Goal: Task Accomplishment & Management: Manage account settings

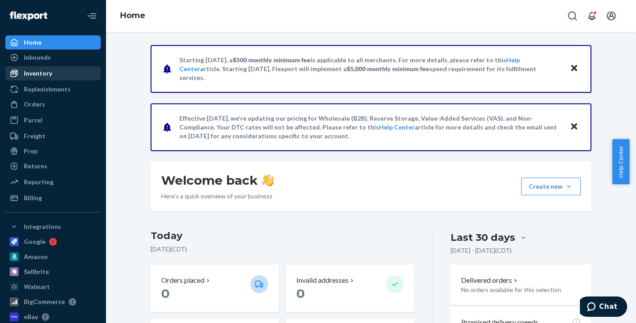
click at [43, 72] on div "Inventory" at bounding box center [38, 73] width 28 height 9
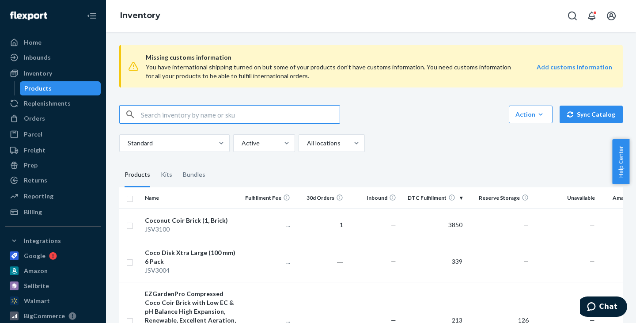
click at [184, 114] on input "text" at bounding box center [240, 115] width 199 height 18
type input "SUB8816"
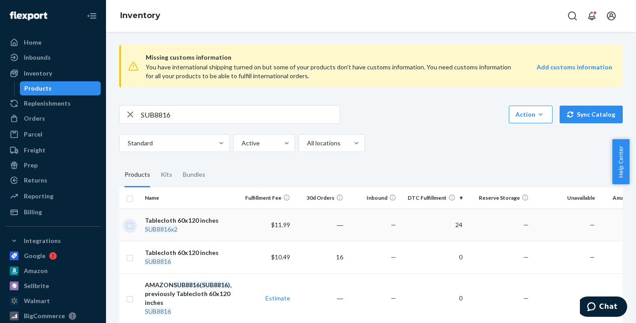
click at [131, 226] on input "checkbox" at bounding box center [129, 224] width 7 height 9
checkbox input "true"
click at [517, 113] on link "Create a Removal Order" at bounding box center [512, 115] width 85 height 18
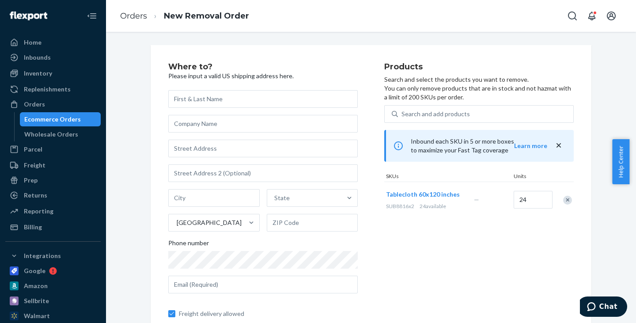
click at [286, 100] on input "text" at bounding box center [262, 99] width 189 height 18
click at [241, 151] on input "text" at bounding box center [262, 149] width 189 height 18
type input "[STREET_ADDRESS][PERSON_NAME]"
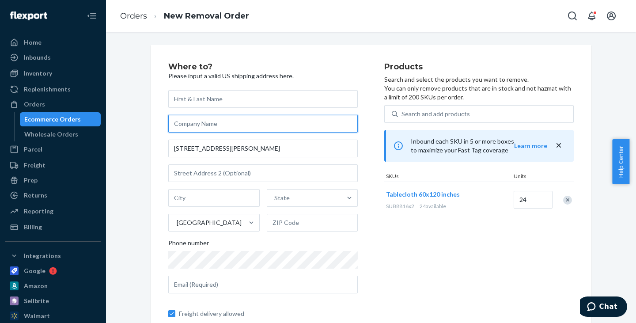
type input "UBICON"
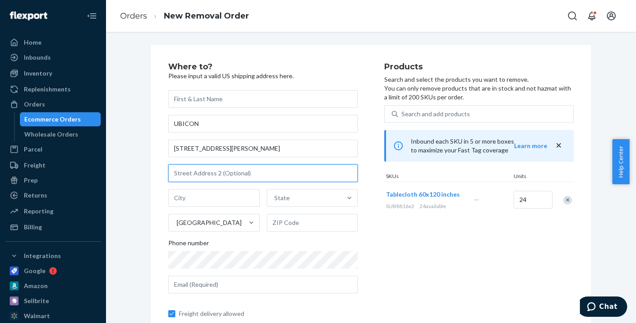
type input "102"
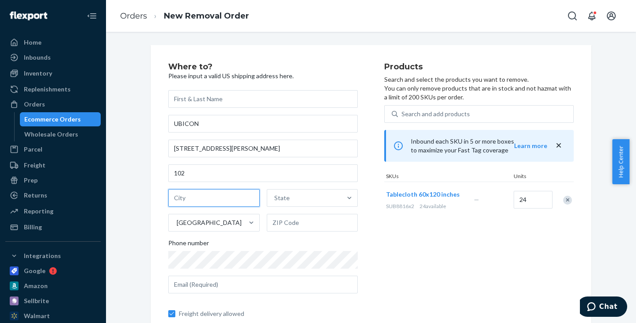
type input "Woodridge"
type input "IL"
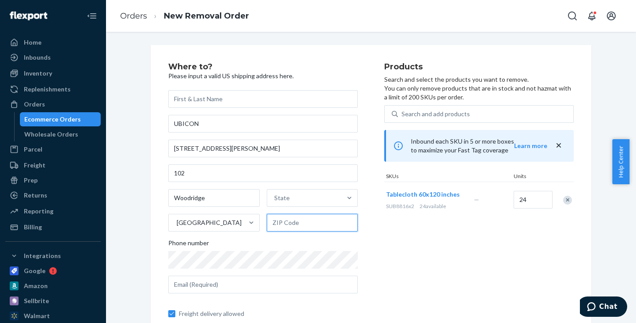
type input "60517"
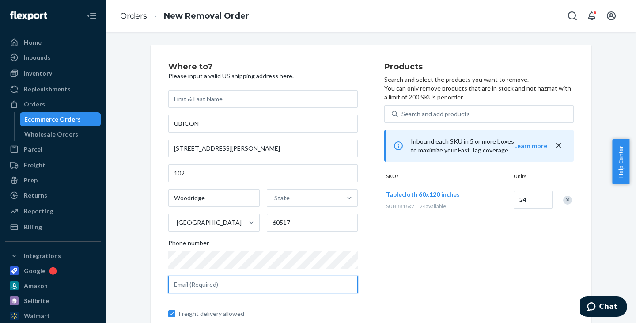
type input "[EMAIL_ADDRESS][DOMAIN_NAME]"
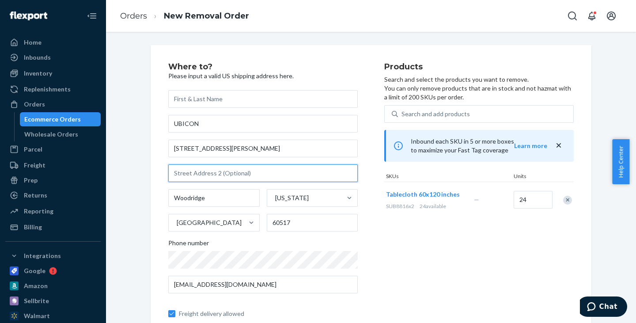
click at [235, 174] on input "text" at bounding box center [262, 173] width 189 height 18
type input "102"
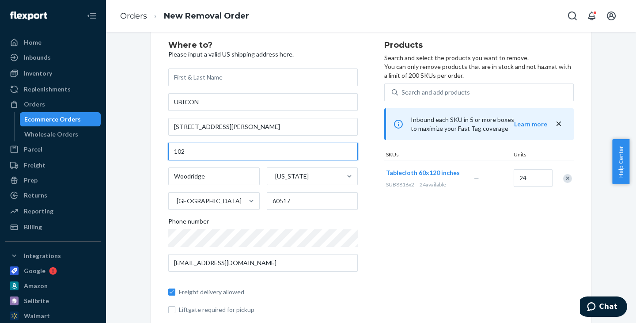
scroll to position [11, 0]
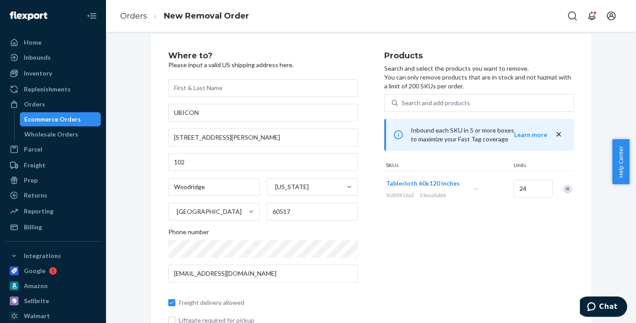
click at [556, 132] on icon "close" at bounding box center [558, 134] width 9 height 9
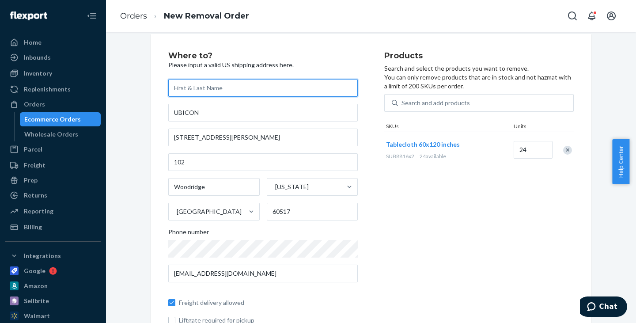
click at [227, 88] on input "text" at bounding box center [262, 88] width 189 height 18
click at [427, 240] on div "Products Search and select the products you want to remove. You can only remove…" at bounding box center [478, 201] width 189 height 298
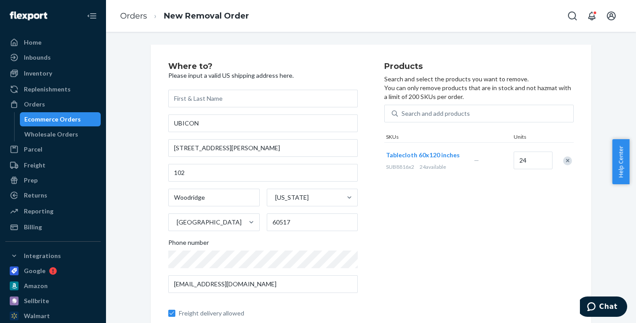
scroll to position [0, 0]
click at [276, 94] on input "text" at bounding box center [262, 99] width 189 height 18
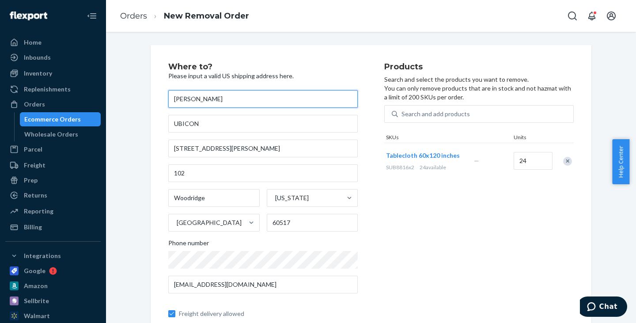
type input "[PERSON_NAME]"
click at [528, 238] on div "Products Search and select the products you want to remove. You can only remove…" at bounding box center [478, 212] width 189 height 298
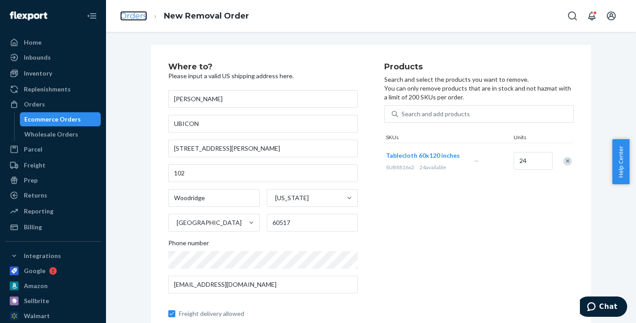
click at [125, 12] on link "Orders" at bounding box center [133, 16] width 27 height 10
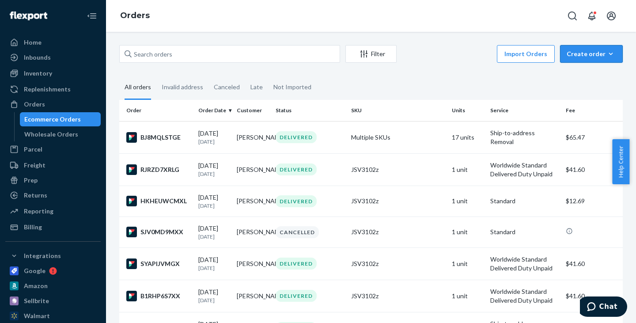
click at [589, 52] on div "Create order" at bounding box center [590, 53] width 49 height 9
click at [586, 75] on span "Ecommerce order" at bounding box center [596, 75] width 55 height 6
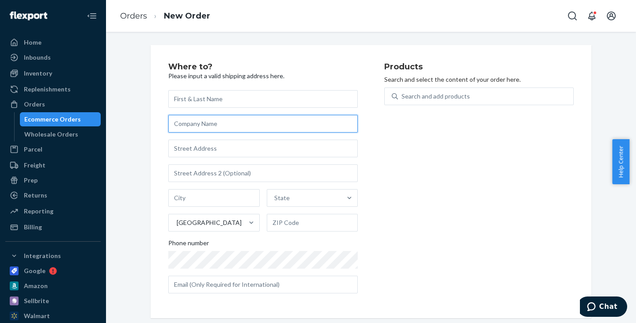
click at [253, 125] on input "text" at bounding box center [262, 124] width 189 height 18
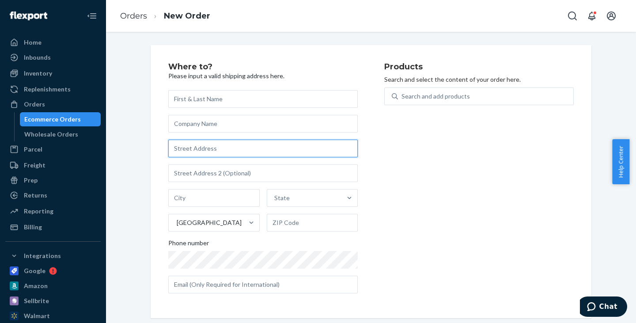
click at [178, 147] on input "text" at bounding box center [262, 149] width 189 height 18
type input "[STREET_ADDRESS][PERSON_NAME]"
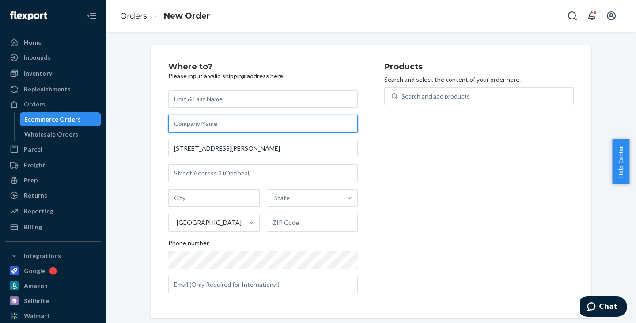
type input "UBICON"
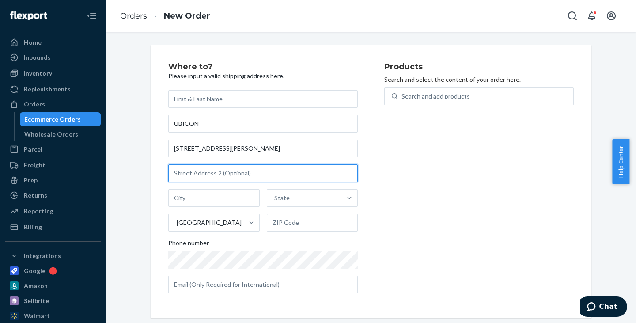
type input "102"
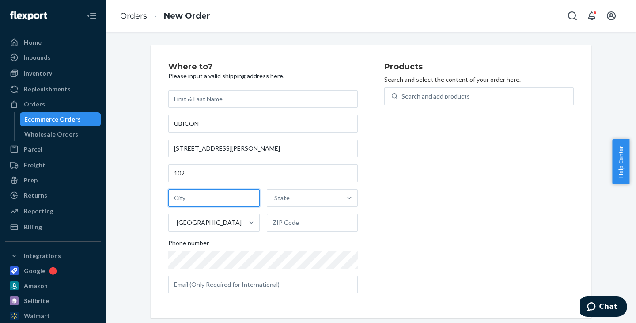
type input "Woodridge"
type input "IL"
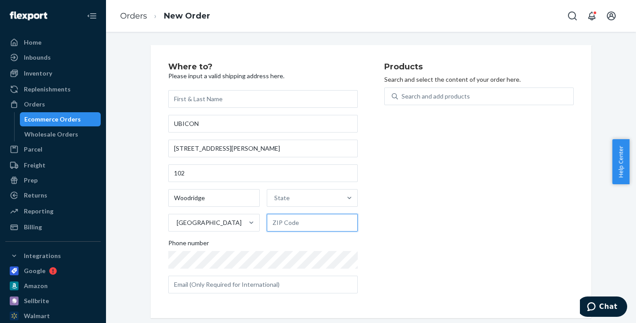
type input "60517"
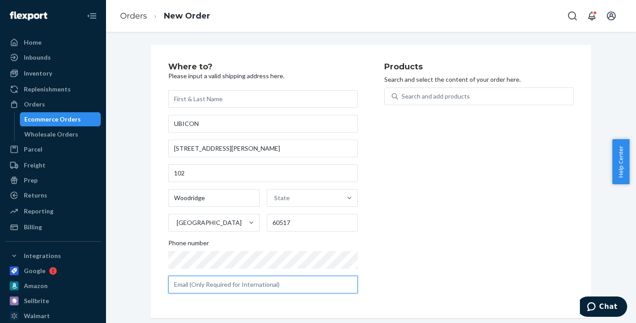
type input "[EMAIL_ADDRESS][DOMAIN_NAME]"
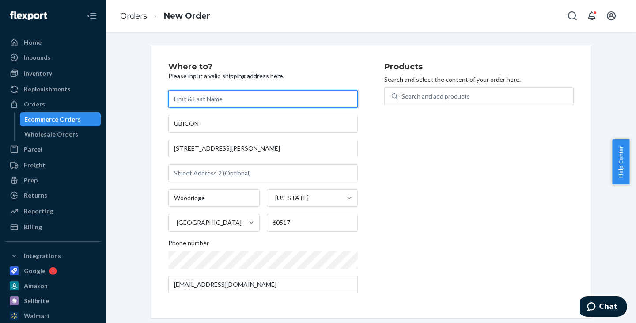
click at [261, 98] on input "text" at bounding box center [262, 99] width 189 height 18
type input "Chandran"
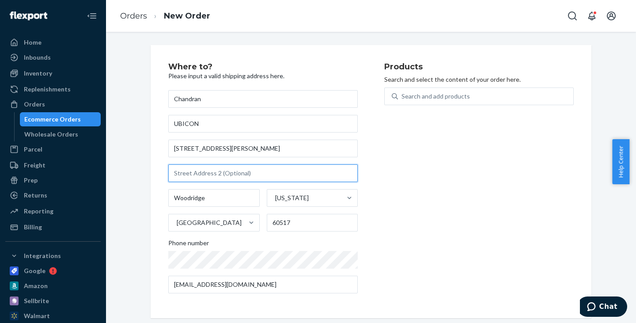
click at [215, 171] on input "text" at bounding box center [262, 173] width 189 height 18
type input "102"
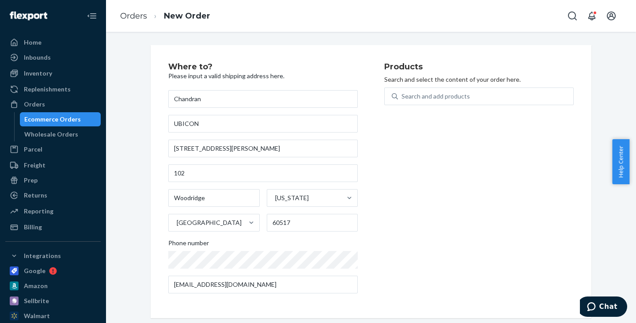
click at [472, 193] on div "Products Search and select the content of your order here. Search and add produ…" at bounding box center [478, 182] width 189 height 238
click at [448, 93] on div "Search and add products" at bounding box center [435, 96] width 68 height 9
click at [402, 93] on input "0 results available. Use Up and Down to choose options, press Enter to select t…" at bounding box center [401, 96] width 1 height 9
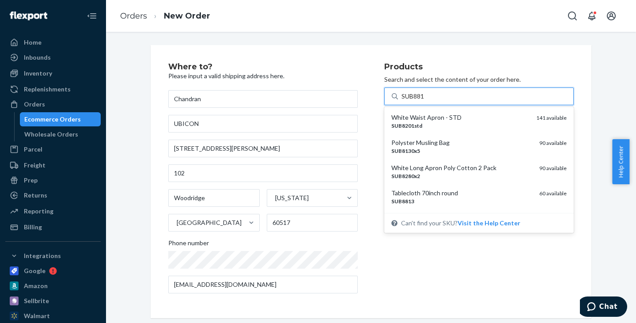
type input "SUB8816"
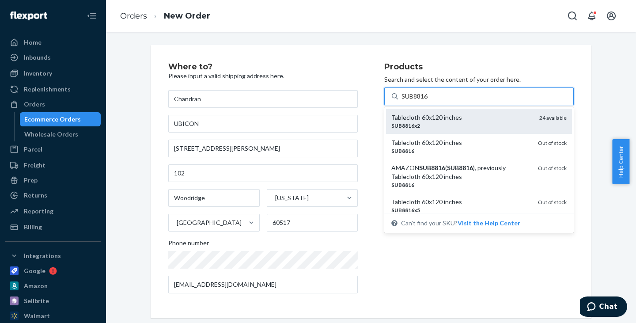
click at [445, 119] on div "Tablecloth 60x120 inches" at bounding box center [461, 117] width 141 height 9
click at [428, 101] on input "SUB8816" at bounding box center [414, 96] width 27 height 9
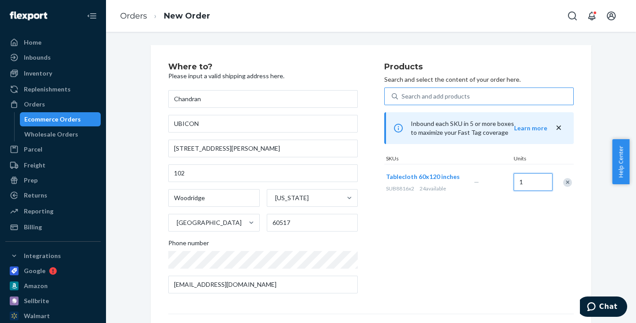
click at [525, 181] on input "1" at bounding box center [532, 182] width 39 height 18
type input "24"
click at [491, 261] on div "Products Search and select the content of your order here. Search and add produ…" at bounding box center [478, 182] width 189 height 238
click at [133, 19] on link "Orders" at bounding box center [133, 16] width 27 height 10
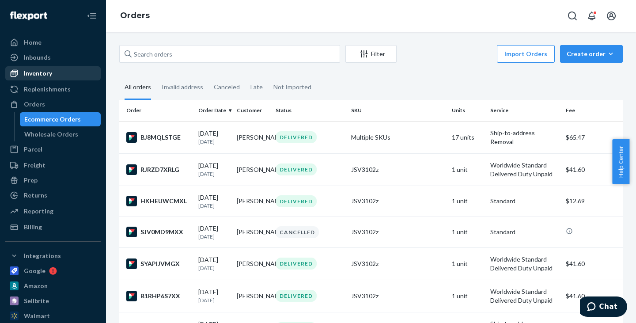
click at [42, 74] on div "Inventory" at bounding box center [38, 73] width 28 height 9
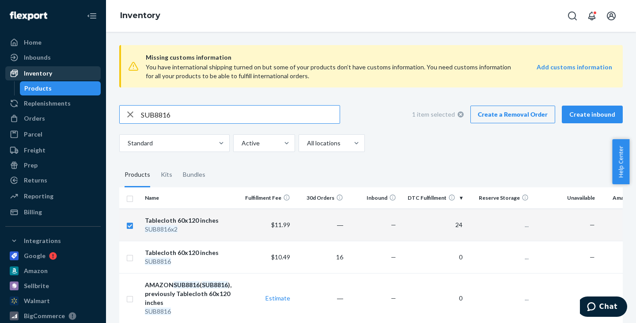
checkbox input "true"
click at [521, 112] on link "Create a Removal Order" at bounding box center [512, 115] width 85 height 18
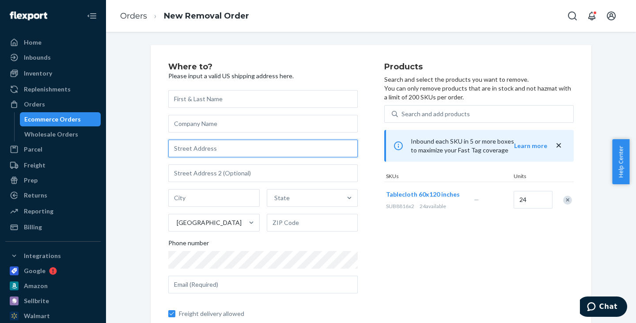
click at [237, 151] on input "text" at bounding box center [262, 149] width 189 height 18
type input "[STREET_ADDRESS][PERSON_NAME]"
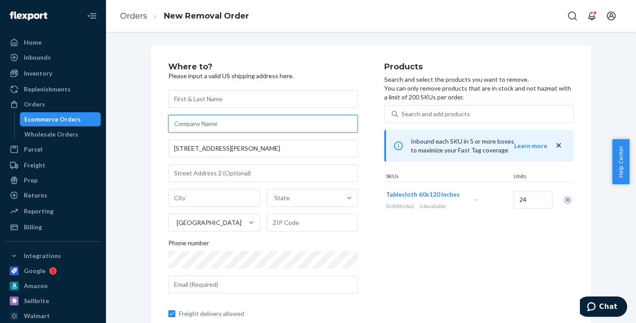
type input "UBICON"
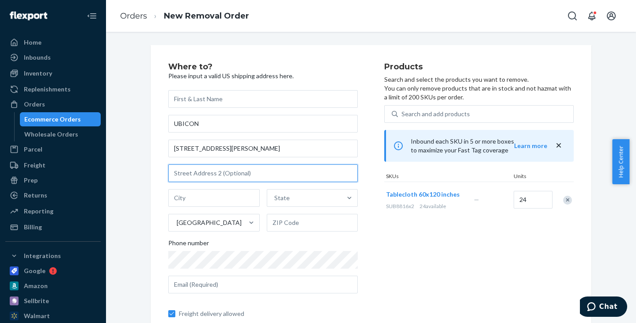
type input "102"
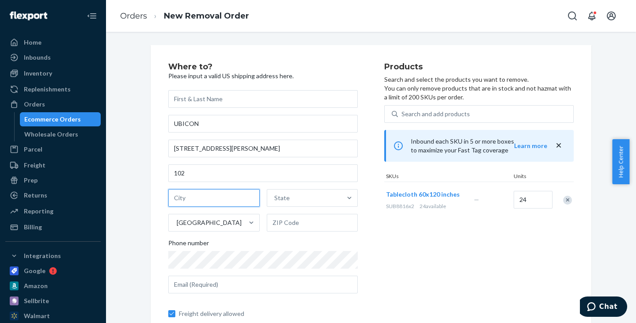
type input "Woodridge"
type input "IL"
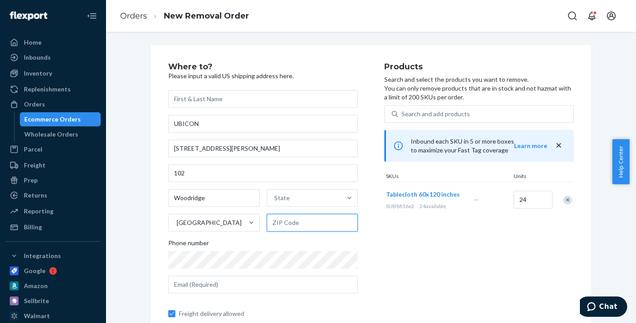
type input "60517"
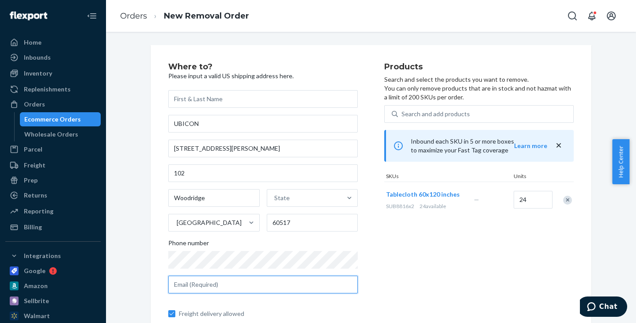
type input "[EMAIL_ADDRESS][DOMAIN_NAME]"
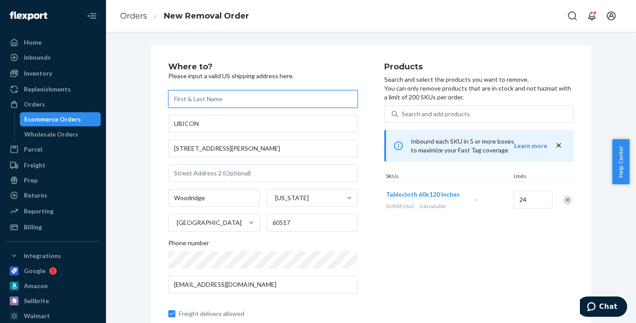
click at [246, 100] on input "text" at bounding box center [262, 99] width 189 height 18
type input "[PERSON_NAME]"
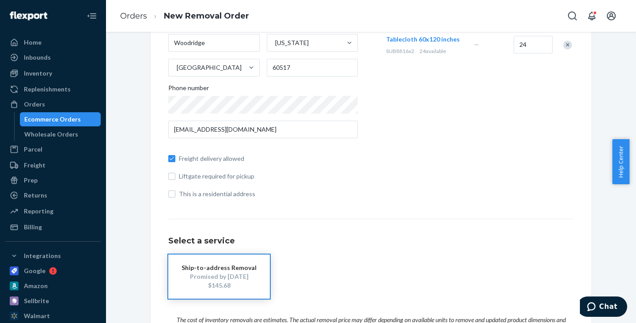
scroll to position [260, 0]
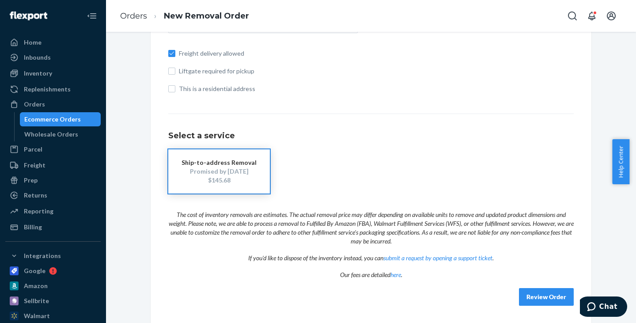
click at [548, 294] on button "Review Order" at bounding box center [546, 297] width 55 height 18
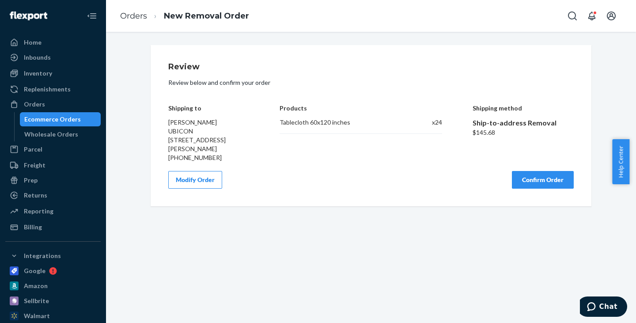
scroll to position [0, 0]
click at [541, 178] on button "Confirm Order" at bounding box center [543, 180] width 62 height 18
